Goal: Transaction & Acquisition: Book appointment/travel/reservation

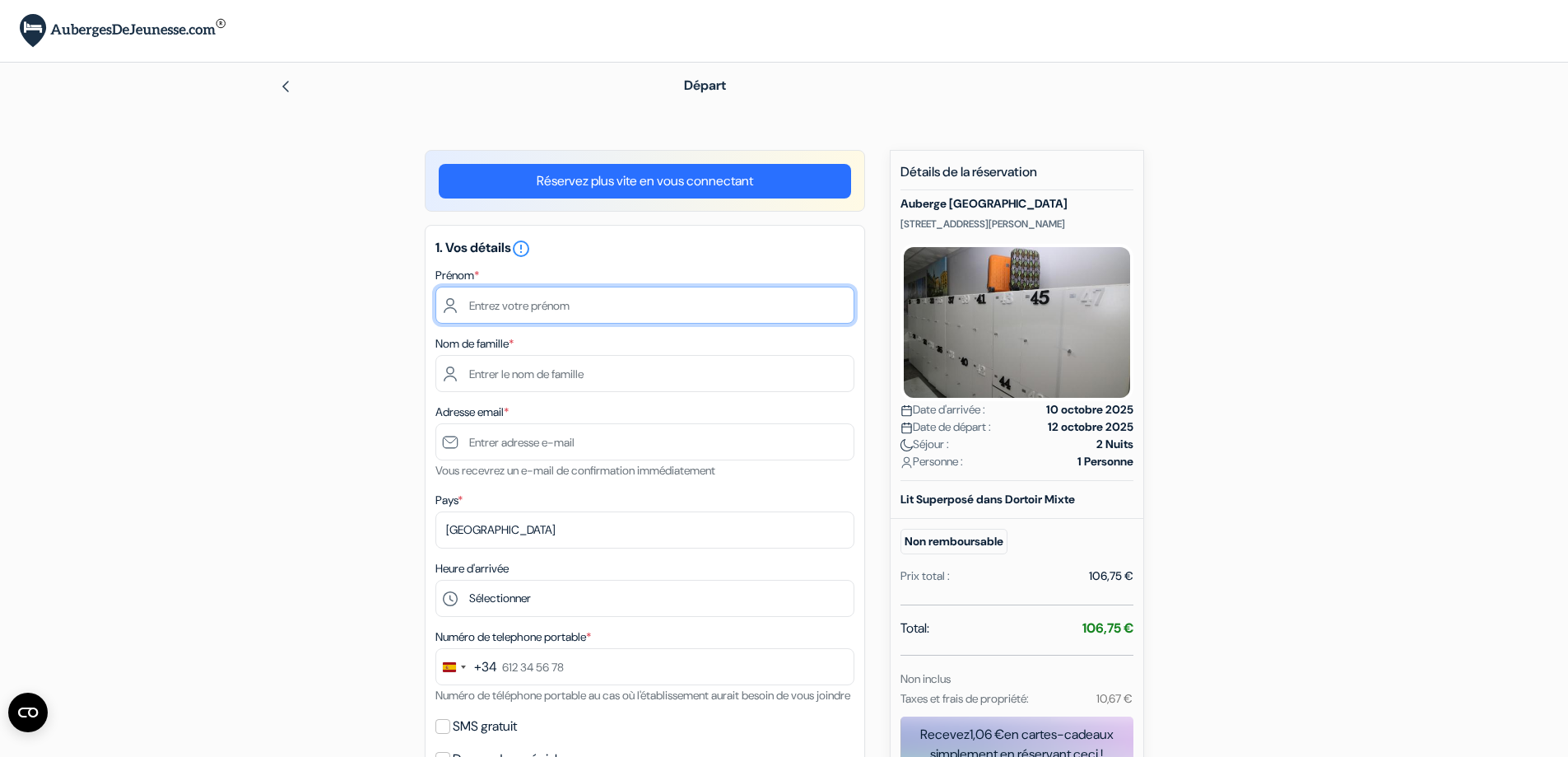
click at [553, 301] on input "text" at bounding box center [645, 305] width 419 height 37
type input "[PERSON_NAME]"
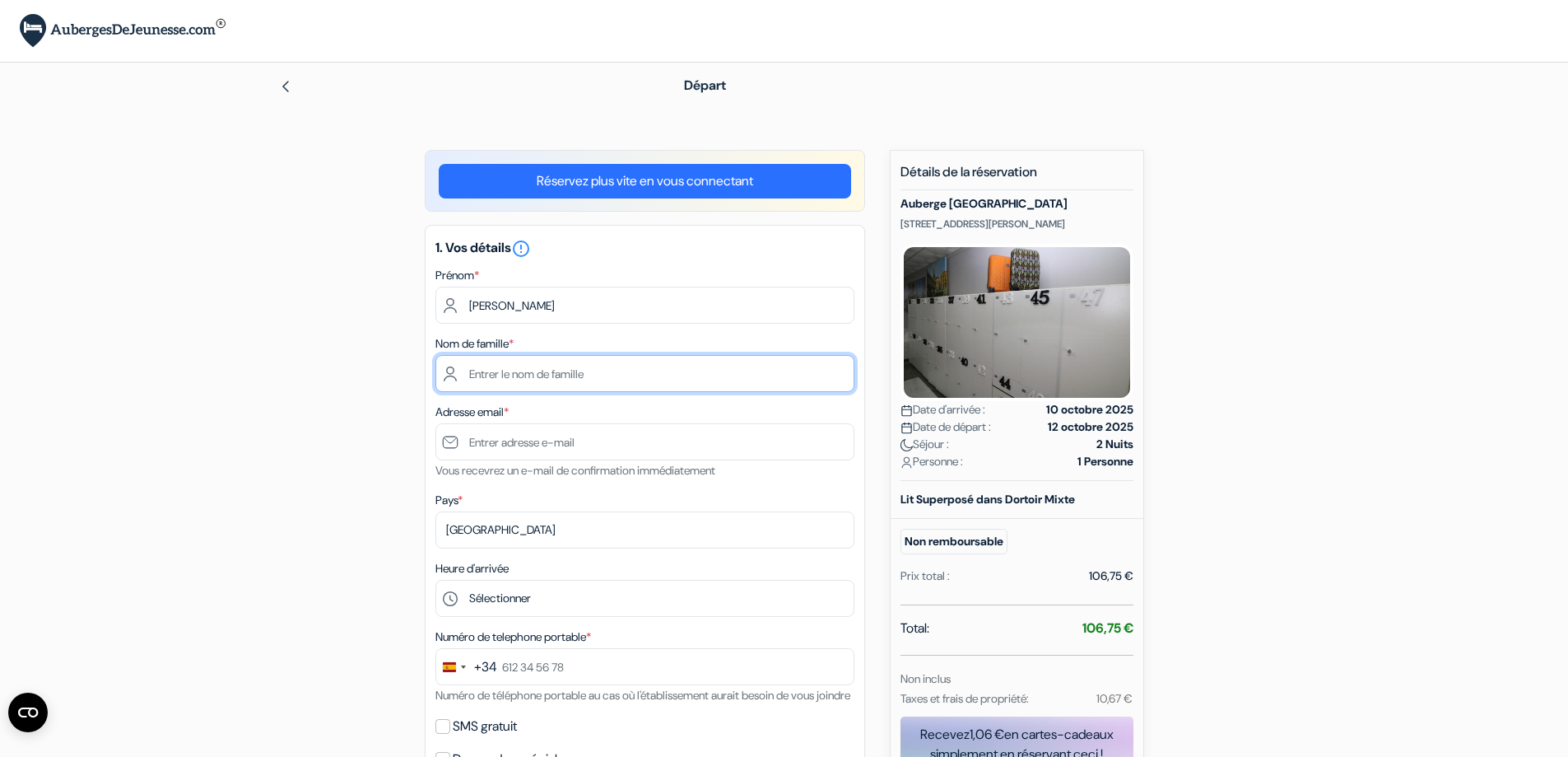
type input "[PERSON_NAME]"
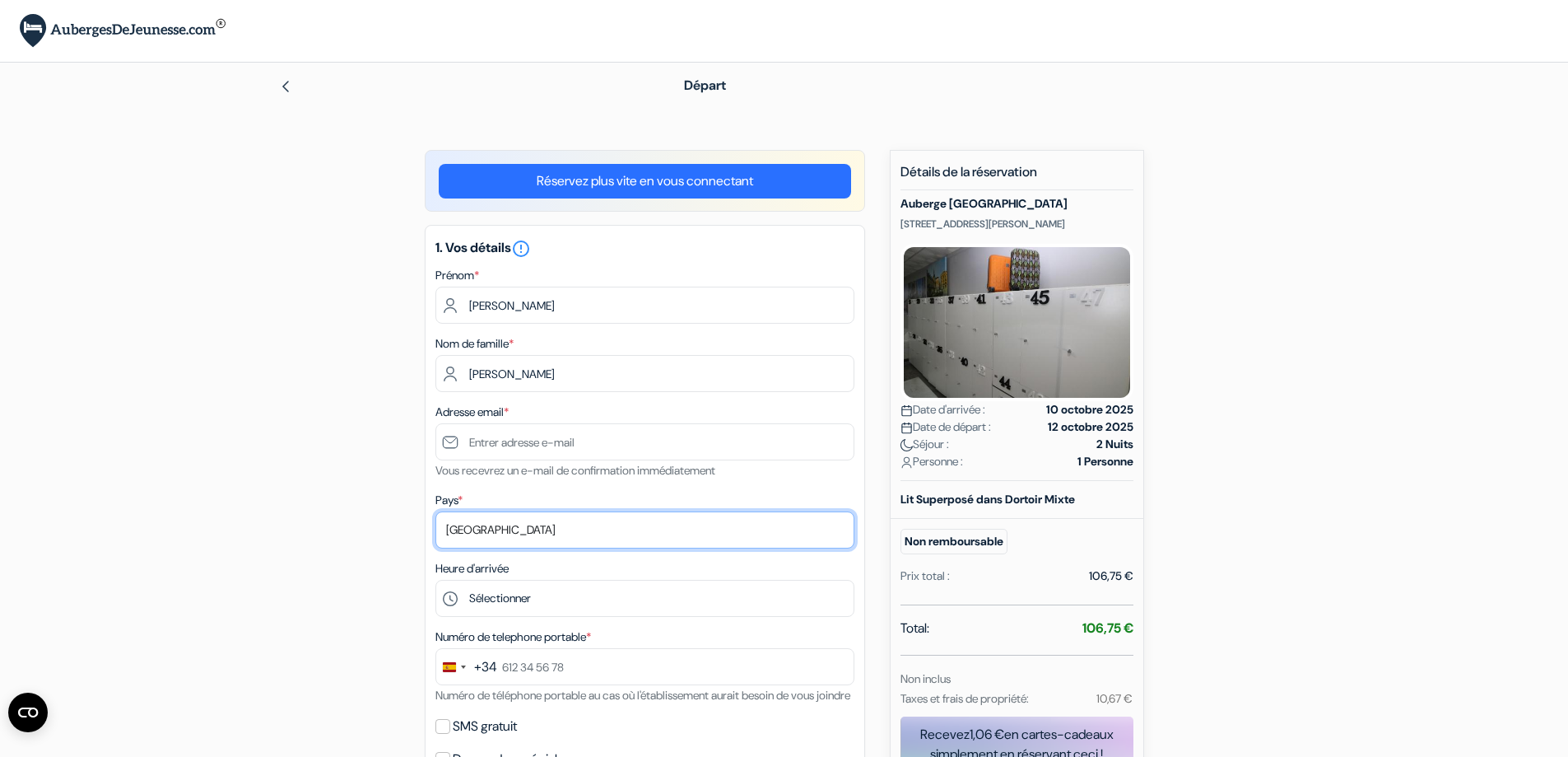
select select "fr"
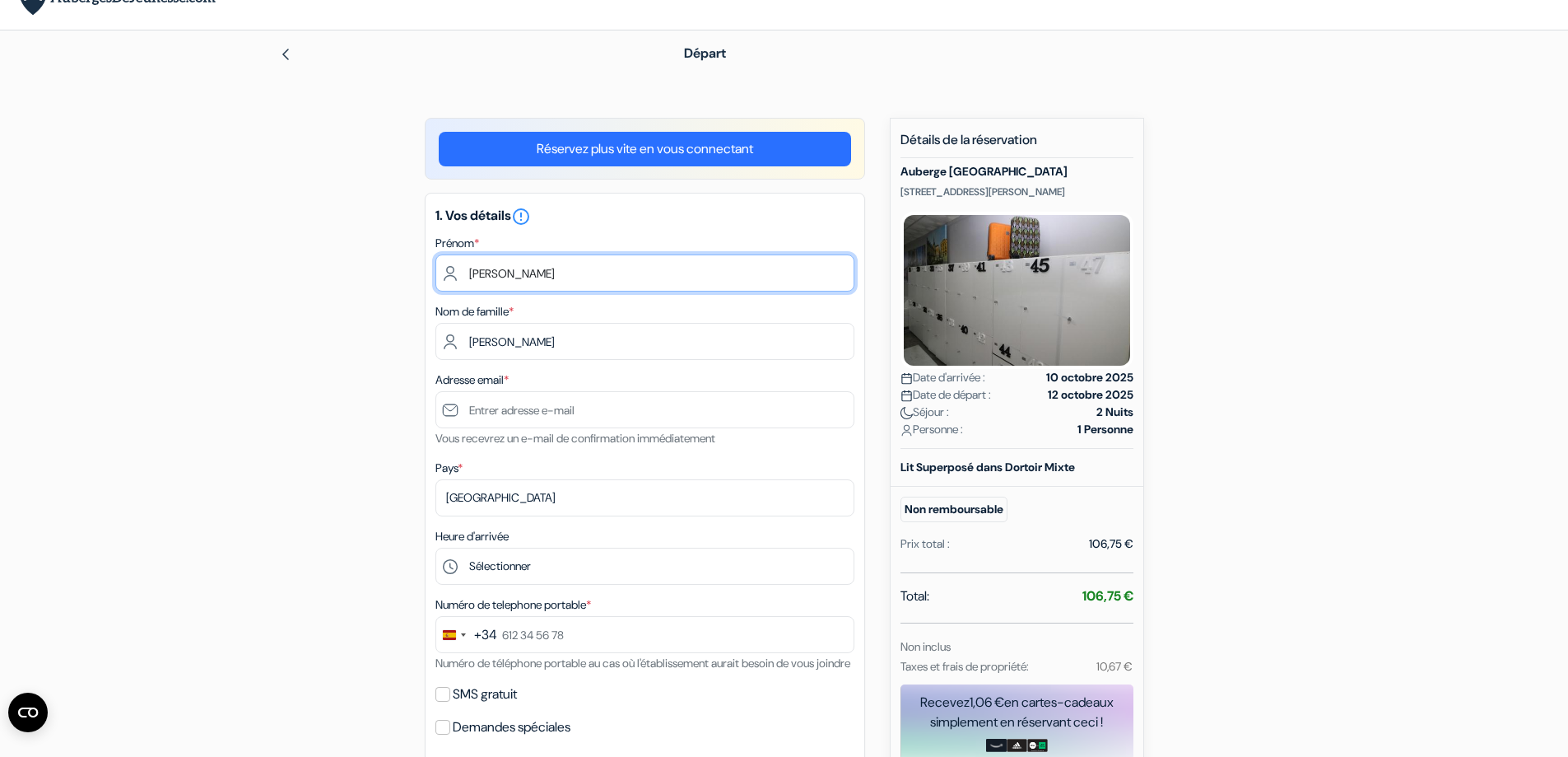
scroll to position [31, 0]
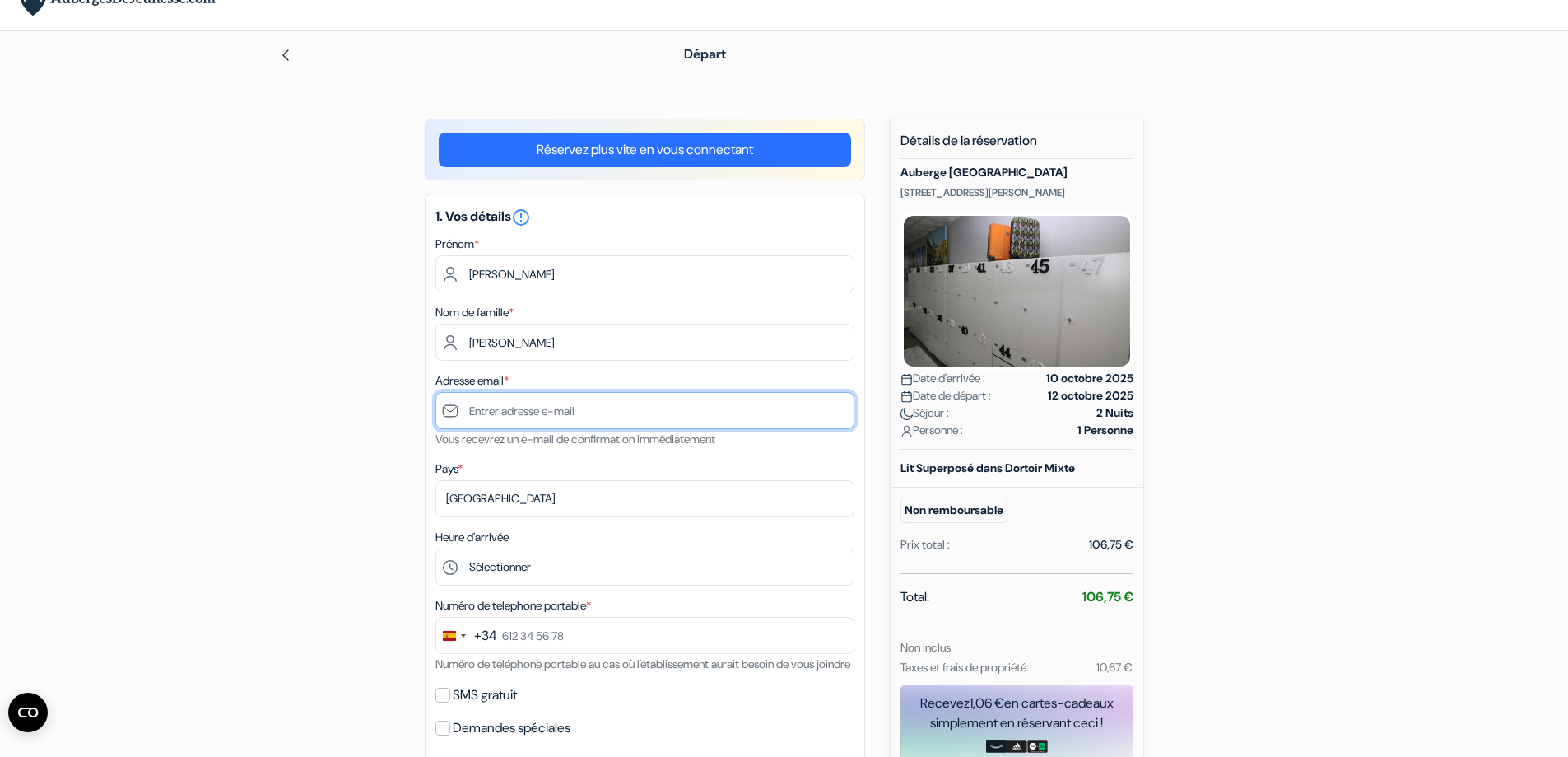
click at [572, 408] on input "text" at bounding box center [645, 410] width 419 height 37
type input "[PERSON_NAME][EMAIL_ADDRESS][DOMAIN_NAME]"
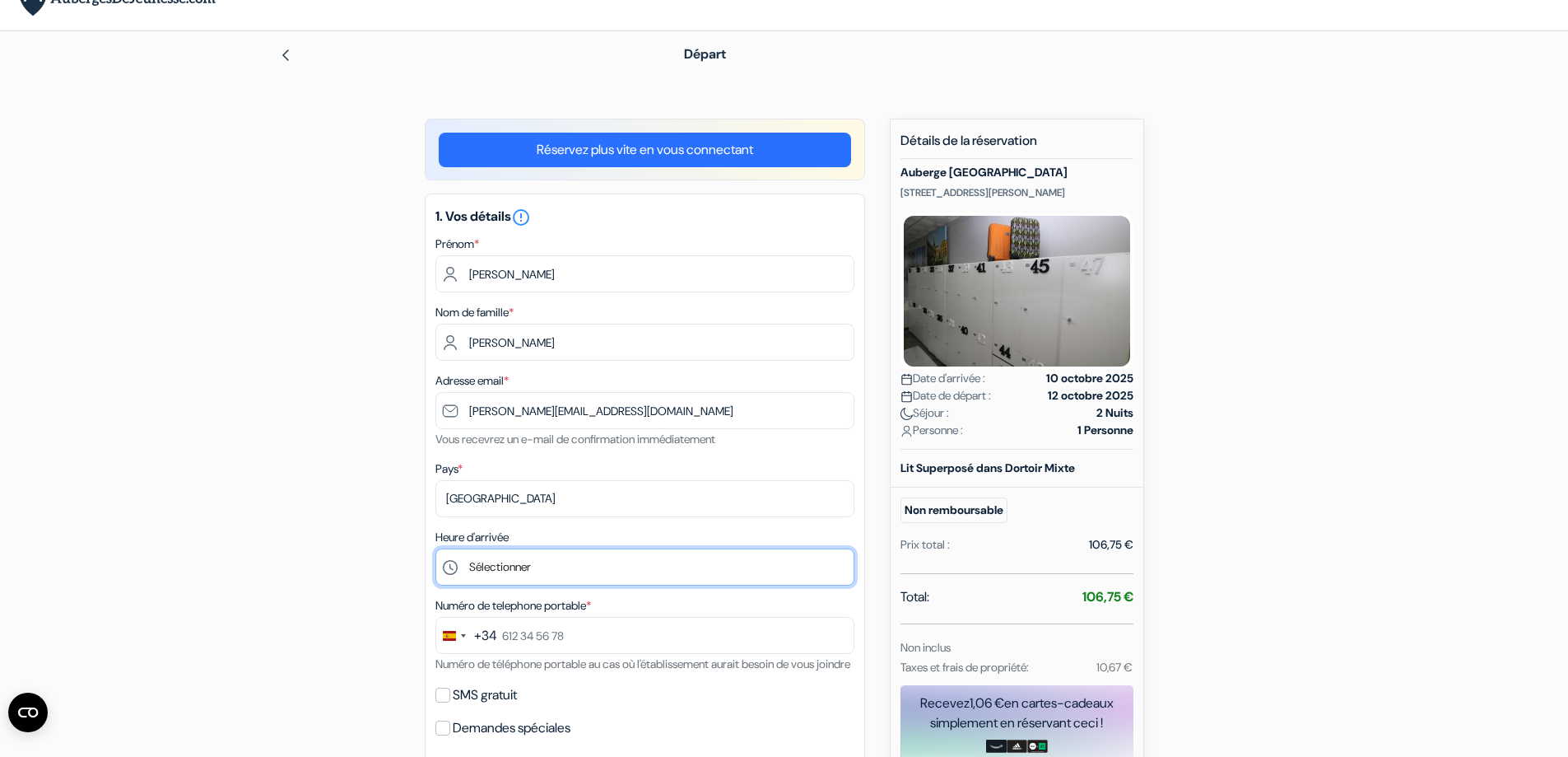
click at [503, 566] on select "Sélectionner 13:00 14:00 15:00 16:00 17:00 18:00 19:00 20:00 21:00 22:00 23:00 …" at bounding box center [645, 566] width 419 height 37
select select "21"
click at [436, 548] on select "Sélectionner 13:00 14:00 15:00 16:00 17:00 18:00 19:00 20:00 21:00 22:00 23:00 …" at bounding box center [645, 566] width 419 height 37
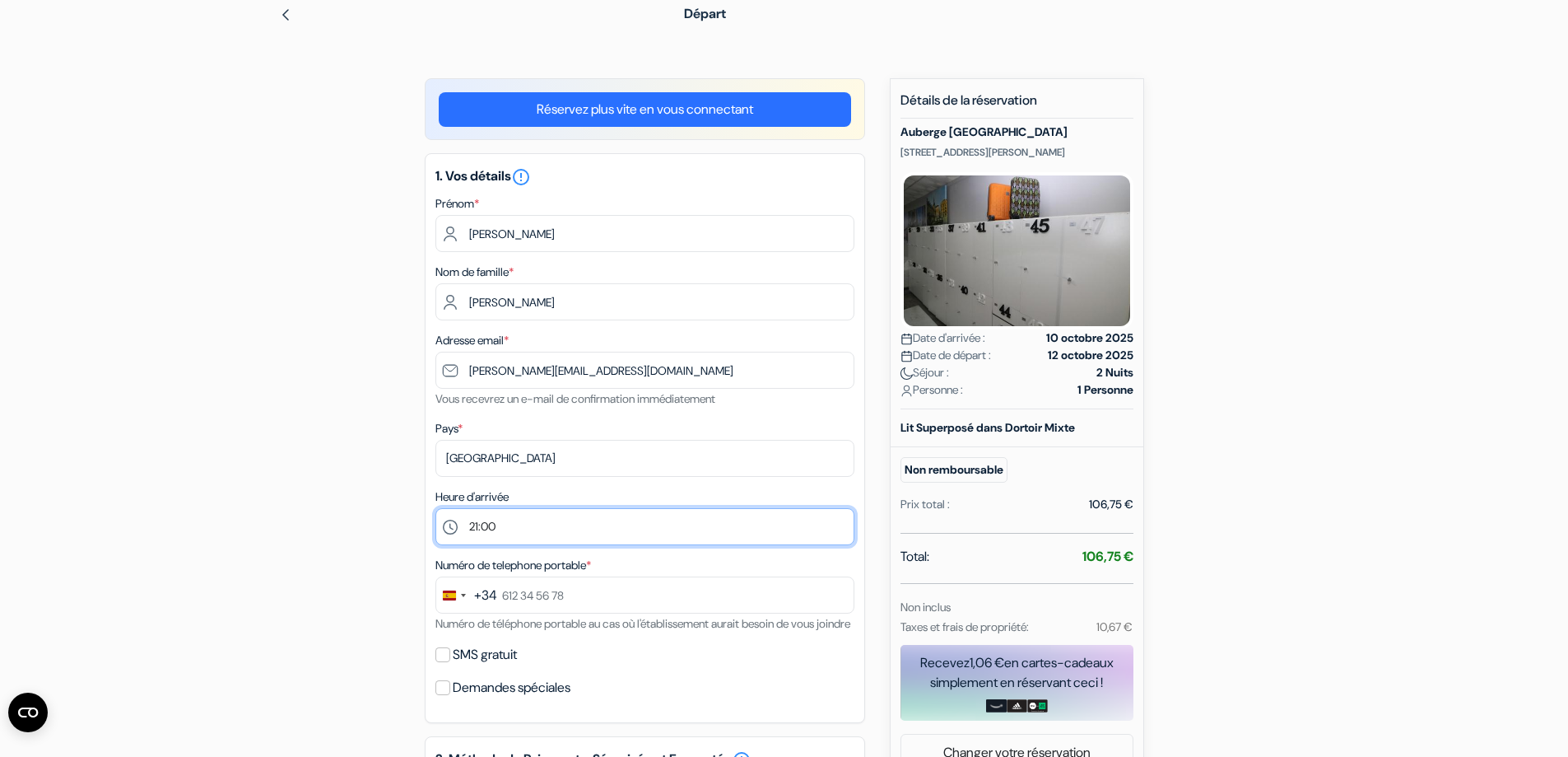
scroll to position [73, 0]
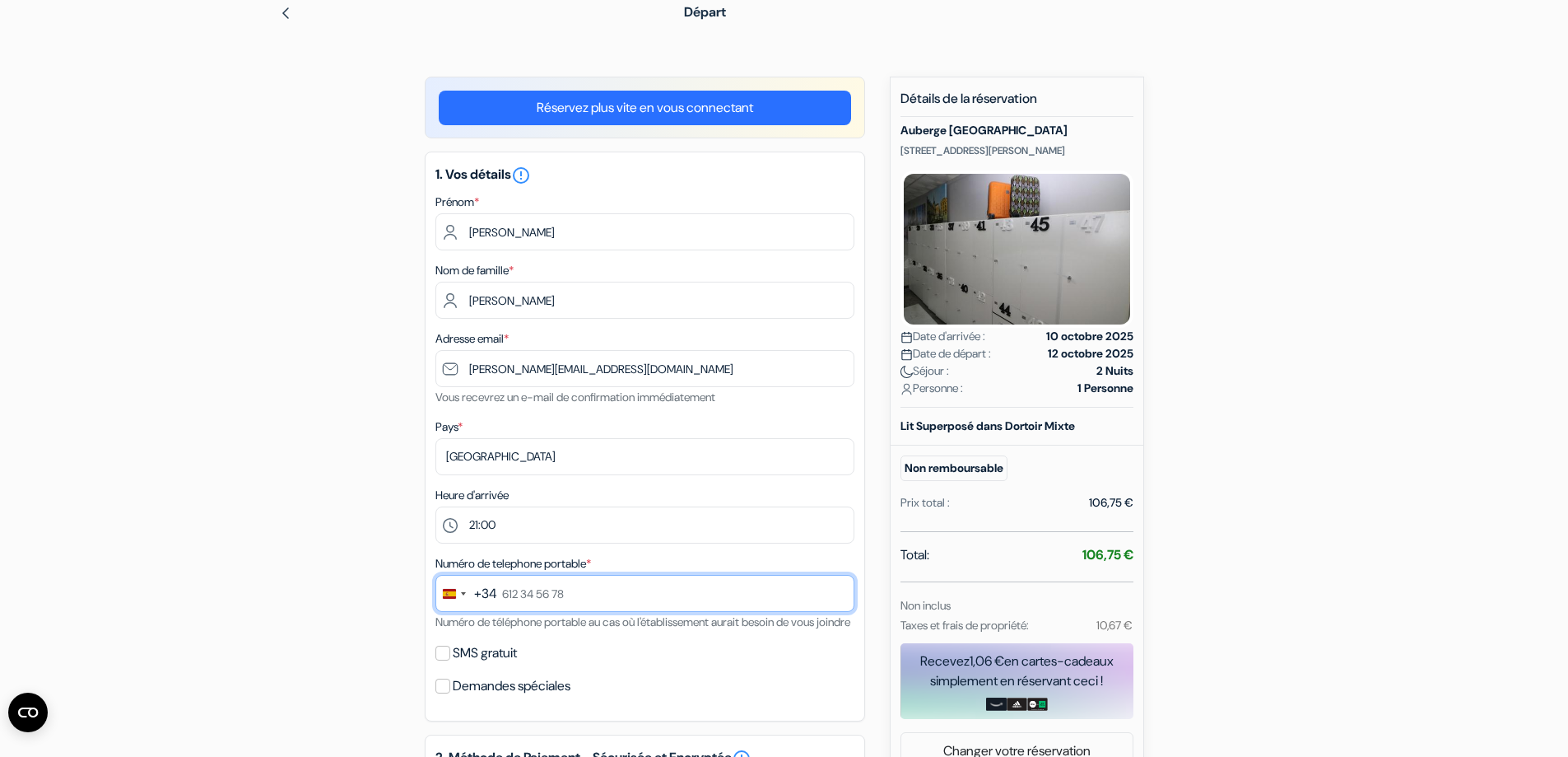
click at [509, 590] on input "text" at bounding box center [645, 593] width 419 height 37
click at [490, 593] on div "+34 244 results found No results found [GEOGRAPHIC_DATA] +93 [GEOGRAPHIC_DATA] …" at bounding box center [645, 593] width 419 height 37
click at [462, 594] on div "Change country, selected Spain (+34)" at bounding box center [463, 593] width 5 height 3
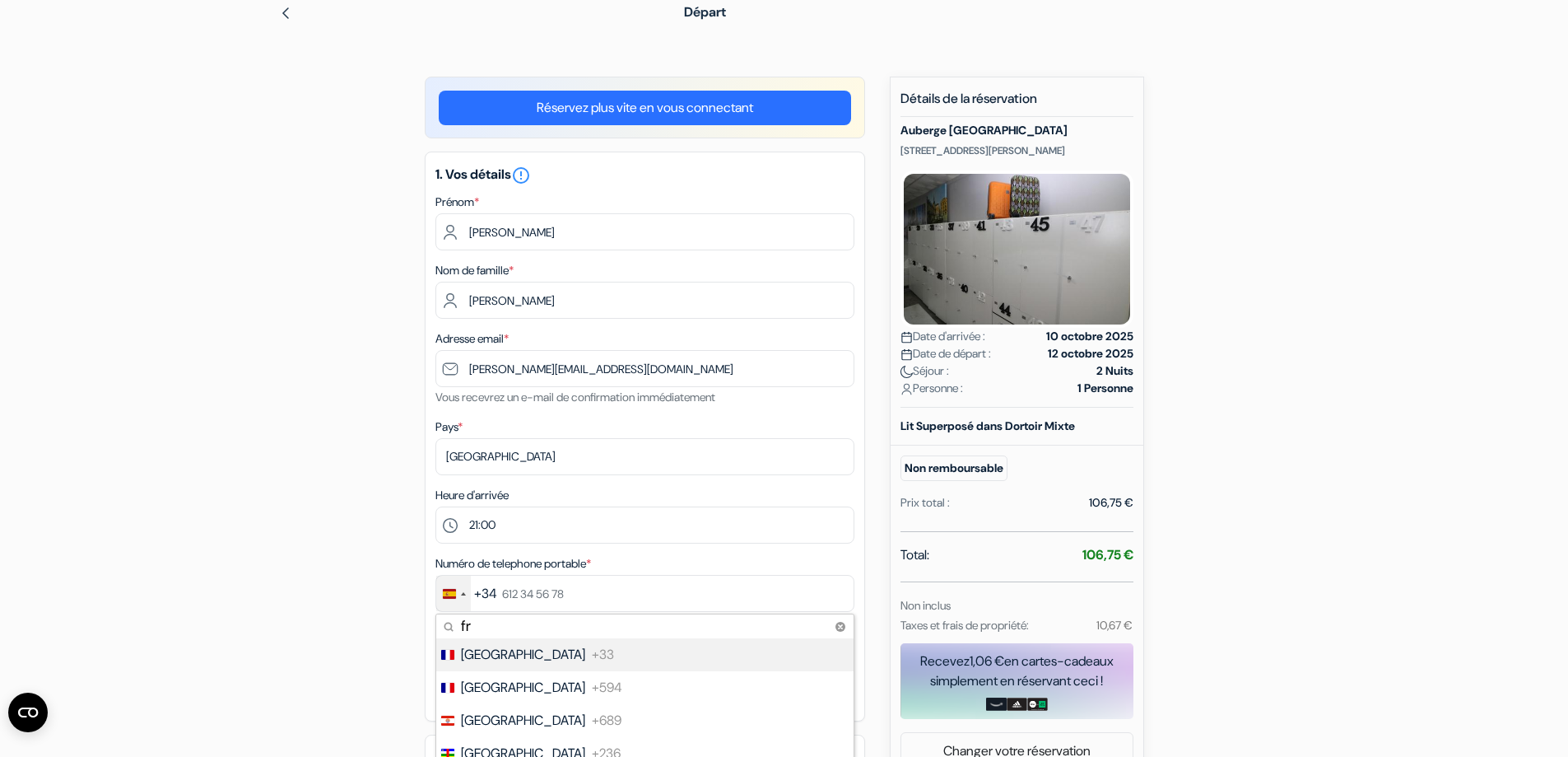
type input "fr"
click at [471, 649] on span "[GEOGRAPHIC_DATA]" at bounding box center [523, 654] width 124 height 20
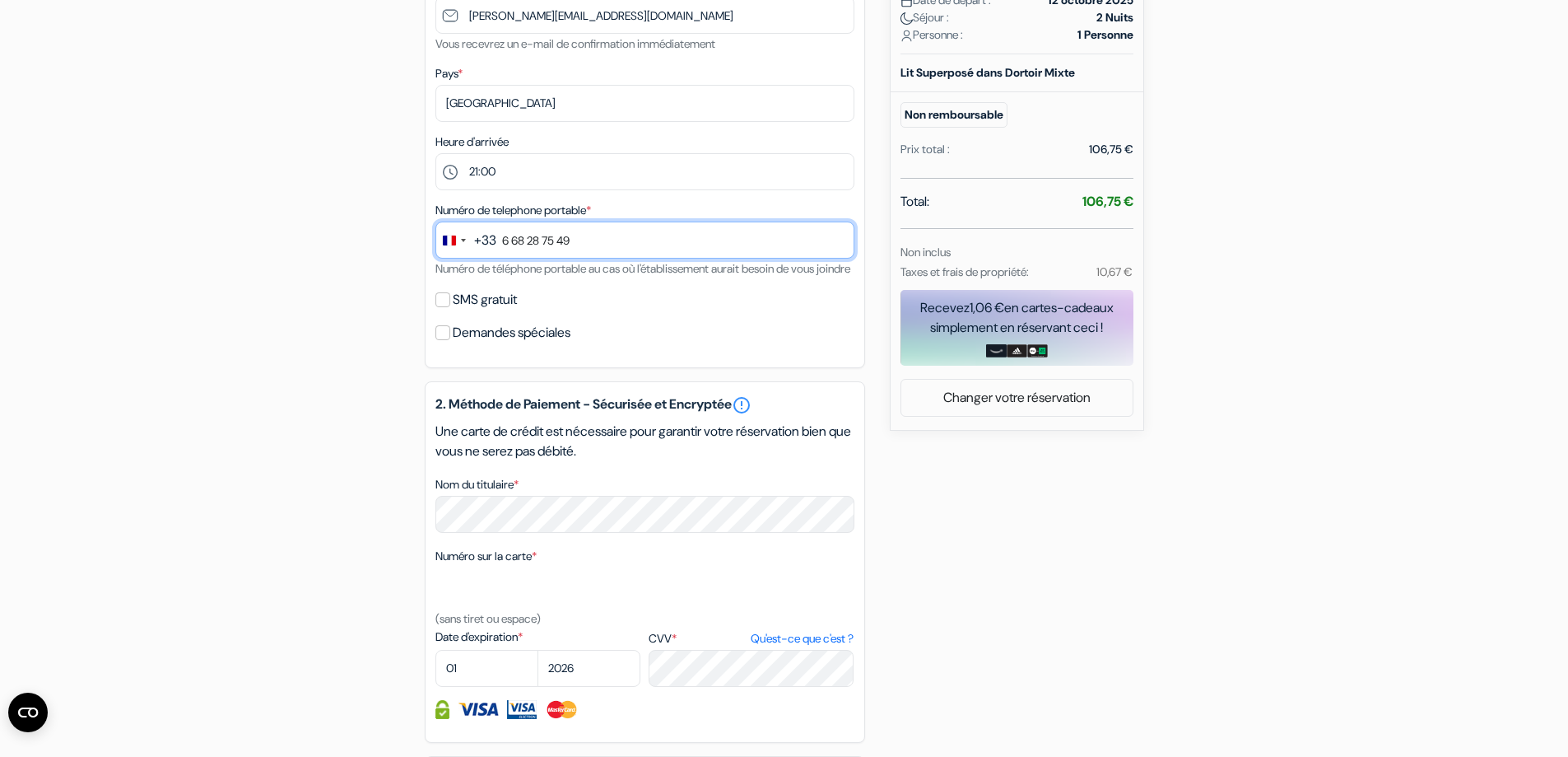
scroll to position [427, 0]
type input "6 68 28 75 49"
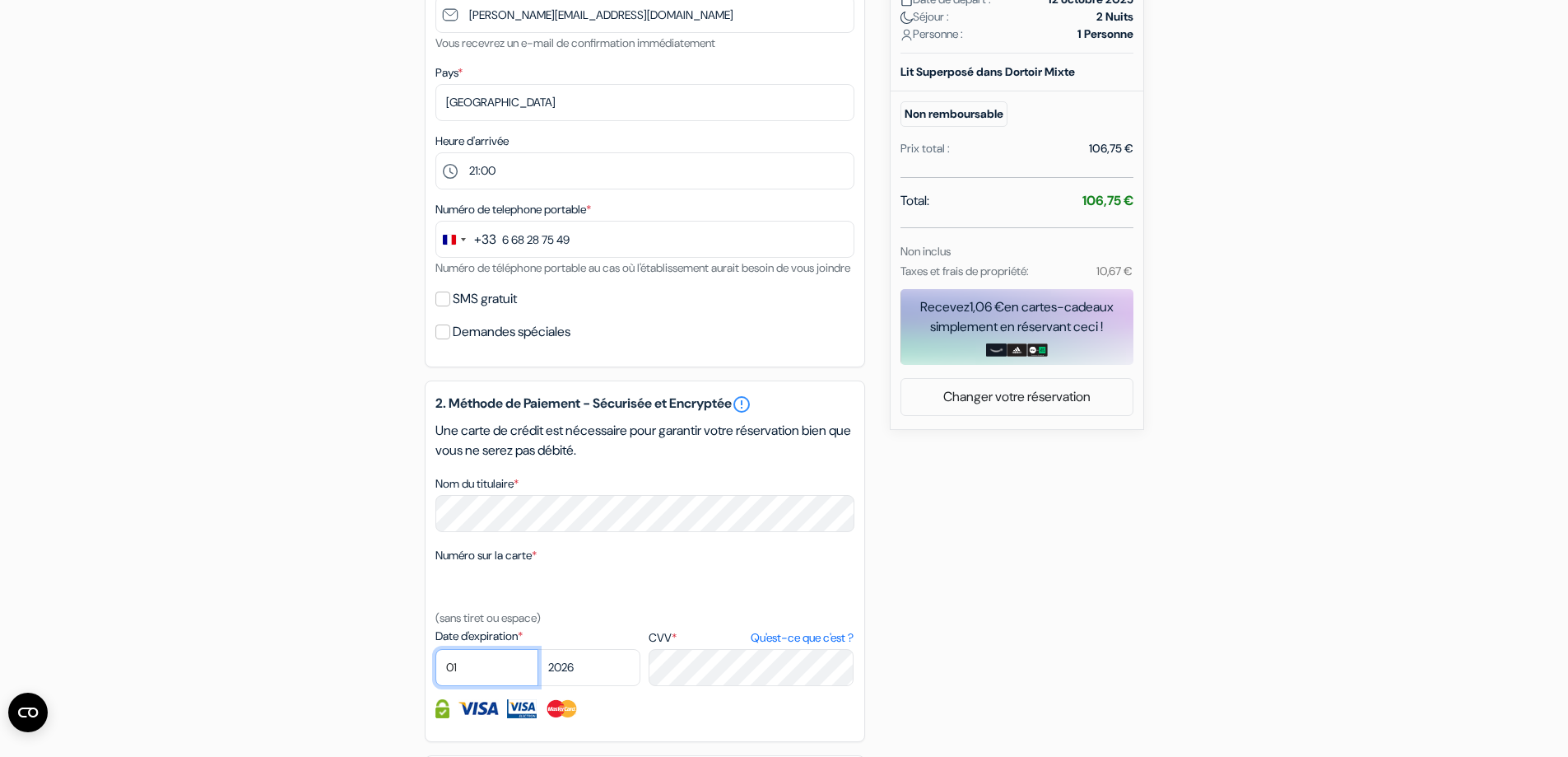
click at [474, 685] on select "01 02 03 04 05 06 07 08 09 10 11 12" at bounding box center [487, 666] width 103 height 37
select select "02"
click at [436, 668] on select "01 02 03 04 05 06 07 08 09 10 11 12" at bounding box center [487, 666] width 103 height 37
click at [580, 671] on select "2025 2026 2027 2028 2029 2030 2031 2032 2033 2034 2035 2036 2037 2038 2039 2040…" at bounding box center [589, 666] width 103 height 37
select select "2029"
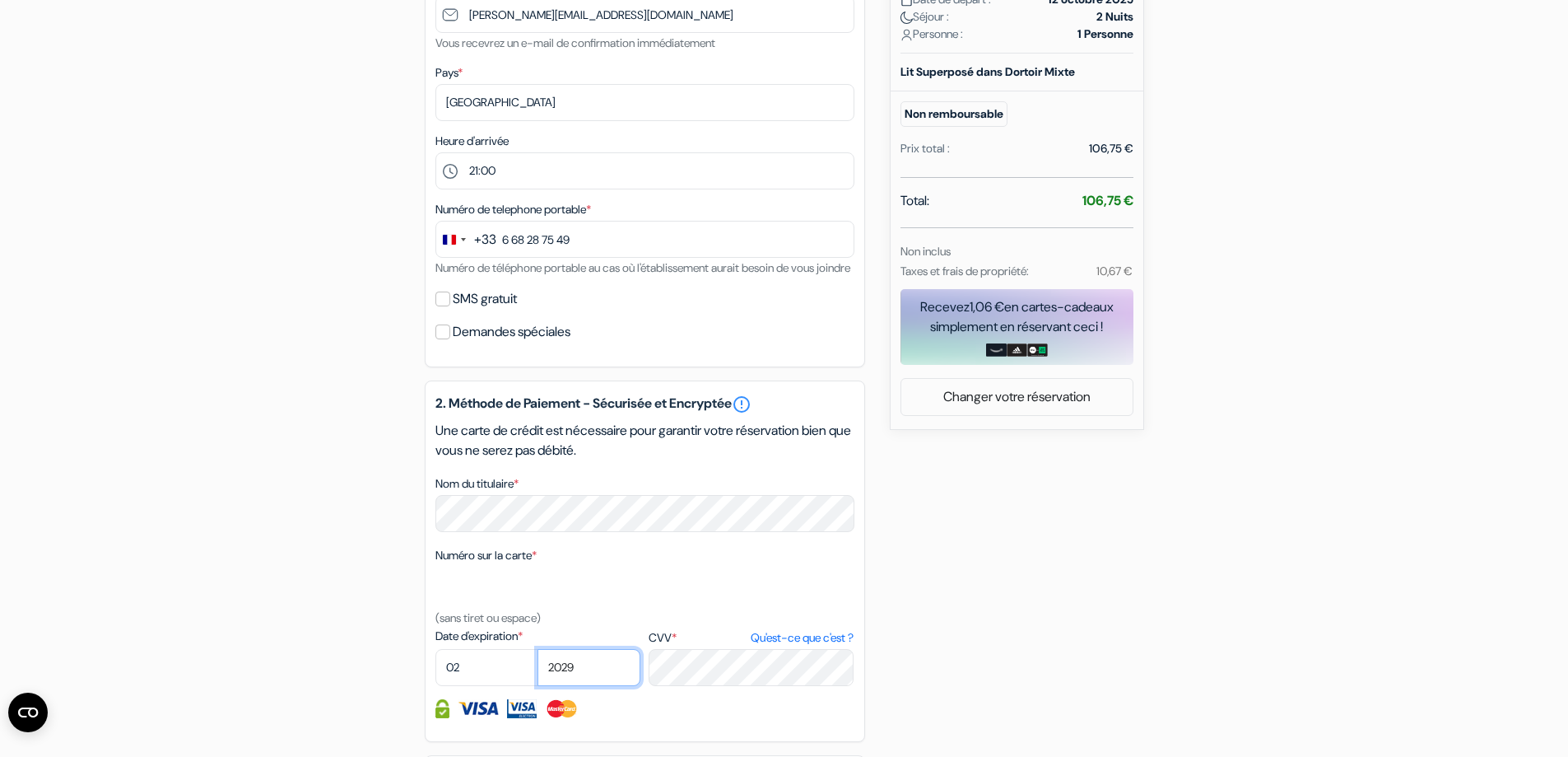
click at [538, 668] on select "2025 2026 2027 2028 2029 2030 2031 2032 2033 2034 2035 2036 2037 2038 2039 2040…" at bounding box center [589, 666] width 103 height 37
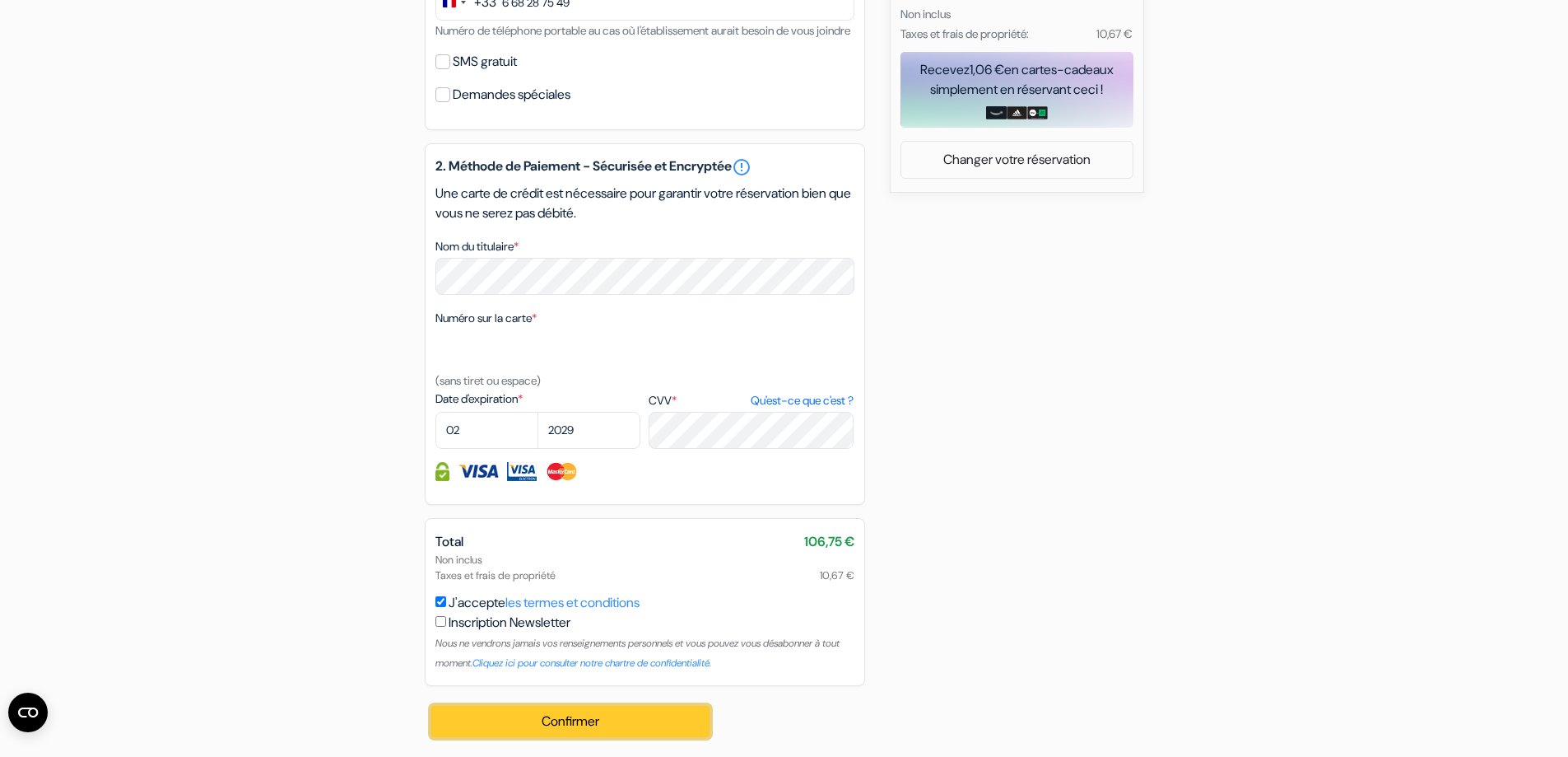
click at [544, 713] on button "Confirmer Loading..." at bounding box center [570, 721] width 279 height 31
